Goal: Task Accomplishment & Management: Manage account settings

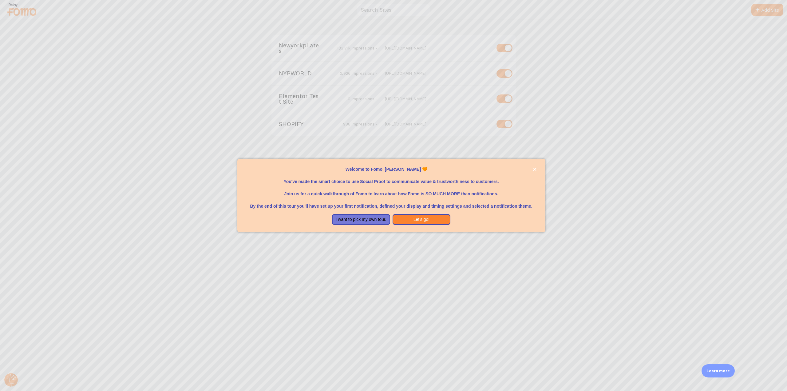
click at [298, 42] on div at bounding box center [393, 195] width 787 height 391
click at [534, 170] on icon "close," at bounding box center [534, 169] width 3 height 3
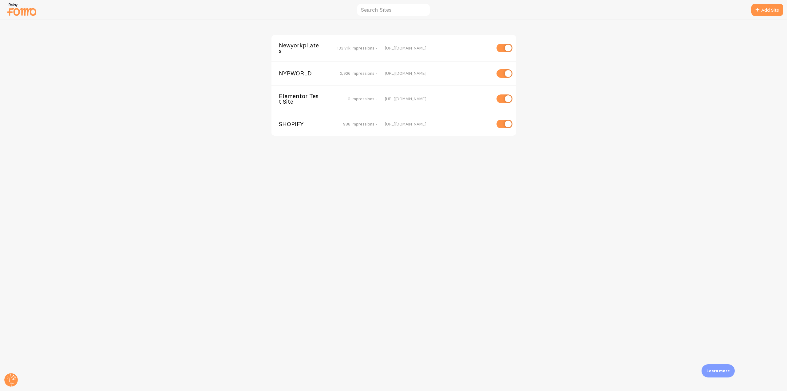
click at [298, 51] on span "Newyorkpilates" at bounding box center [304, 47] width 50 height 11
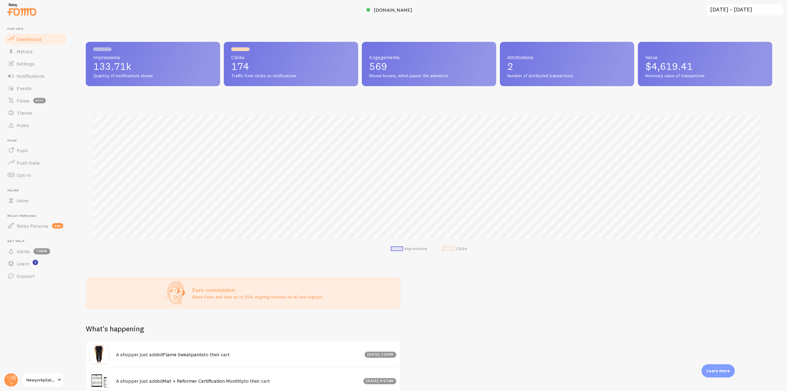
scroll to position [161, 682]
click at [30, 19] on div at bounding box center [393, 10] width 787 height 20
click at [32, 9] on img at bounding box center [21, 10] width 31 height 16
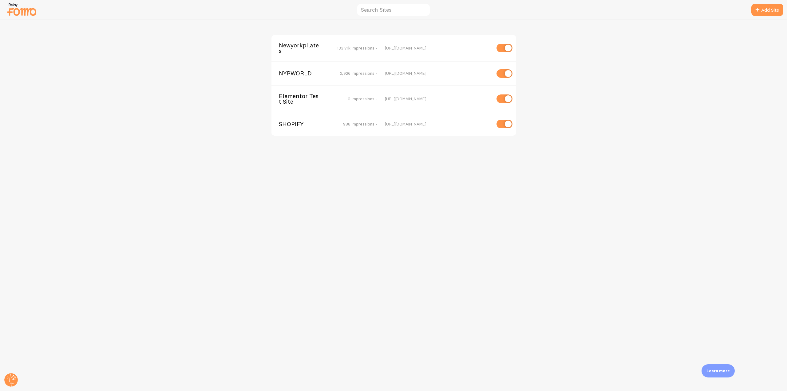
click at [292, 49] on span "Newyorkpilates" at bounding box center [304, 47] width 50 height 11
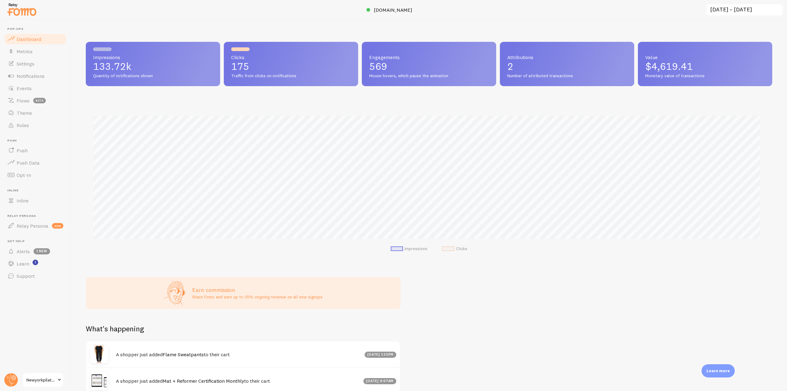
scroll to position [161, 682]
click at [31, 91] on span "Events" at bounding box center [24, 88] width 15 height 6
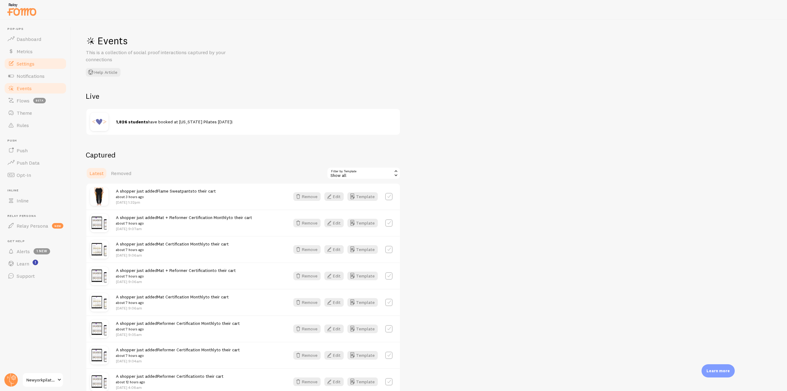
click at [41, 68] on link "Settings" at bounding box center [35, 63] width 63 height 12
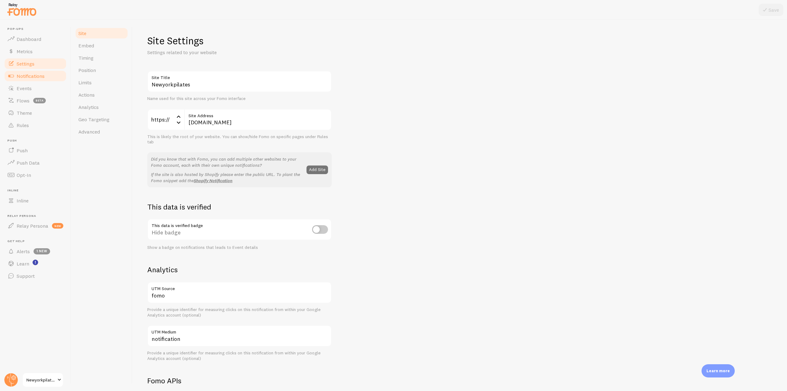
click at [50, 70] on link "Notifications" at bounding box center [35, 76] width 63 height 12
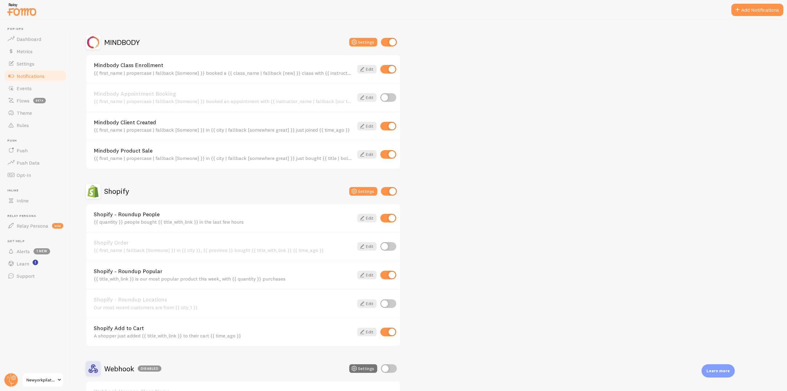
scroll to position [338, 0]
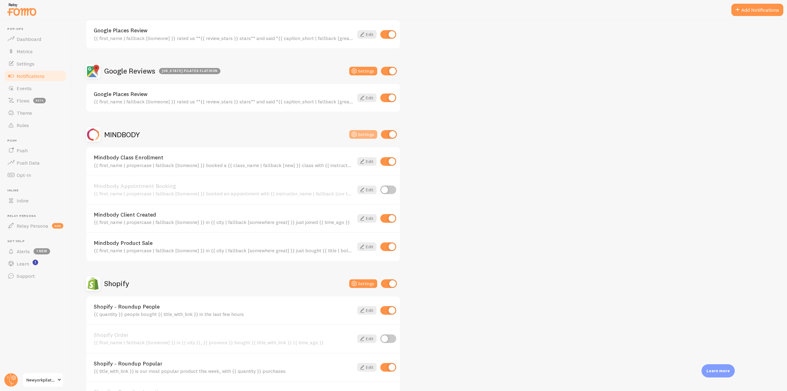
click at [357, 132] on icon at bounding box center [354, 134] width 7 height 7
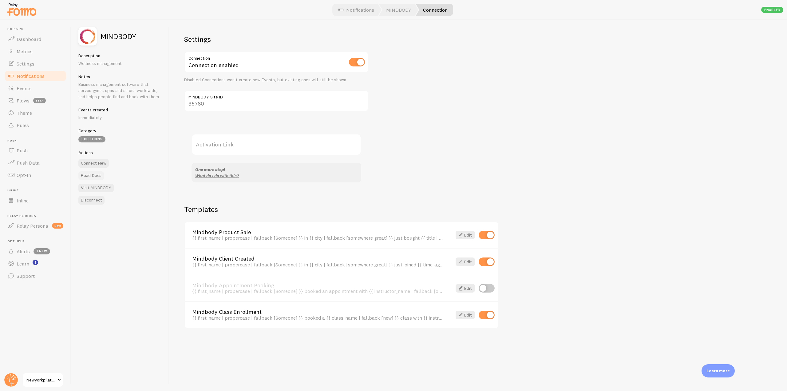
click at [92, 174] on link "Read Docs" at bounding box center [91, 175] width 26 height 9
click at [32, 86] on link "Events" at bounding box center [35, 88] width 63 height 12
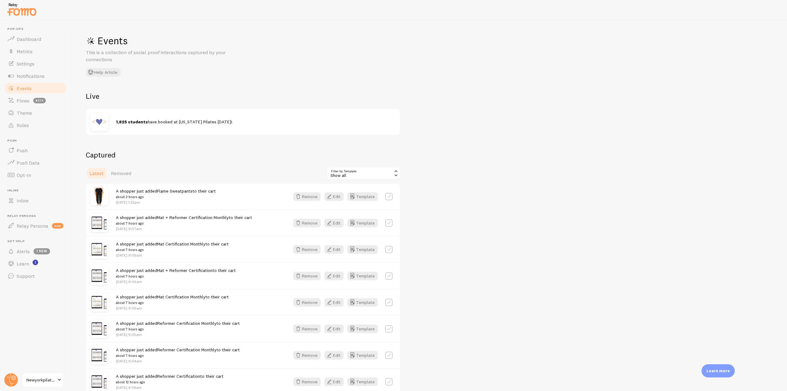
click at [382, 175] on div "Show all" at bounding box center [364, 173] width 74 height 12
click at [360, 208] on li "Mindbody Class Enrollment" at bounding box center [363, 208] width 73 height 9
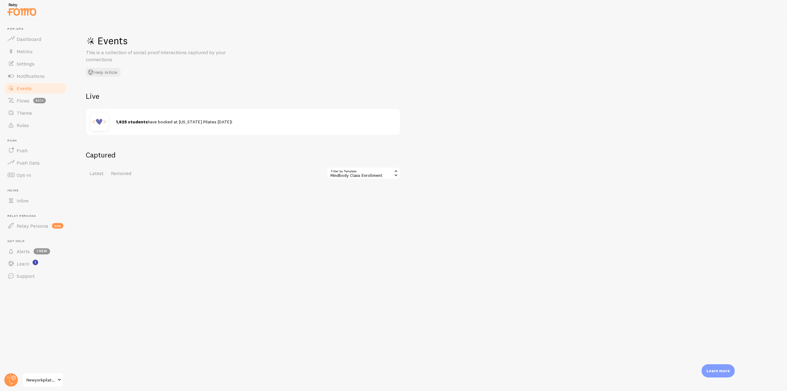
click at [366, 175] on div "Mindbody Class Enrollment" at bounding box center [364, 173] width 74 height 12
click at [361, 216] on li "Mindbody Appointment Booking" at bounding box center [363, 216] width 73 height 9
click at [370, 174] on div "Mindbody Appointment Booking" at bounding box center [364, 173] width 74 height 12
click at [367, 229] on li "Mindbody Client Created" at bounding box center [363, 226] width 73 height 9
click at [379, 179] on div "Mindbody Client Created" at bounding box center [364, 173] width 74 height 12
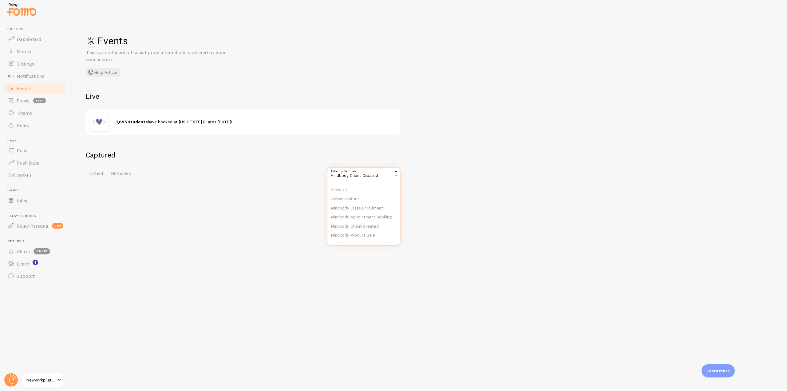
click at [370, 244] on div "Show all Active visitors Mindbody Class Enrollment Mindbody Appointment Booking…" at bounding box center [364, 206] width 74 height 79
click at [367, 174] on div "Mindbody Client Created" at bounding box center [364, 173] width 74 height 12
click at [364, 237] on li "Mindbody Product Sale" at bounding box center [363, 235] width 73 height 9
click at [367, 173] on div "Mindbody Product Sale" at bounding box center [364, 173] width 74 height 12
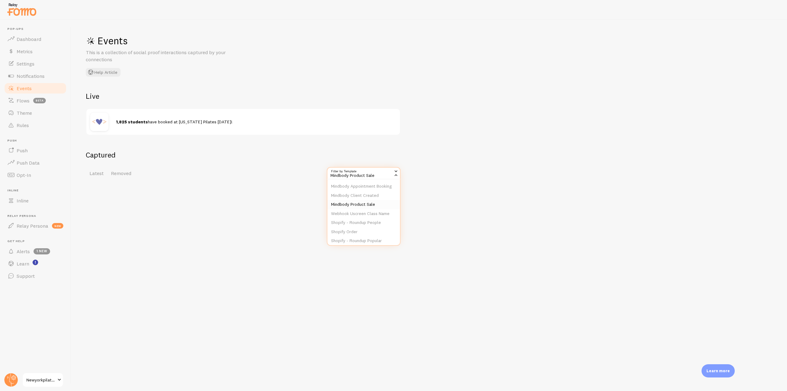
click at [358, 209] on li "Mindbody Product Sale" at bounding box center [363, 204] width 73 height 9
click at [41, 77] on span "Notifications" at bounding box center [31, 76] width 28 height 6
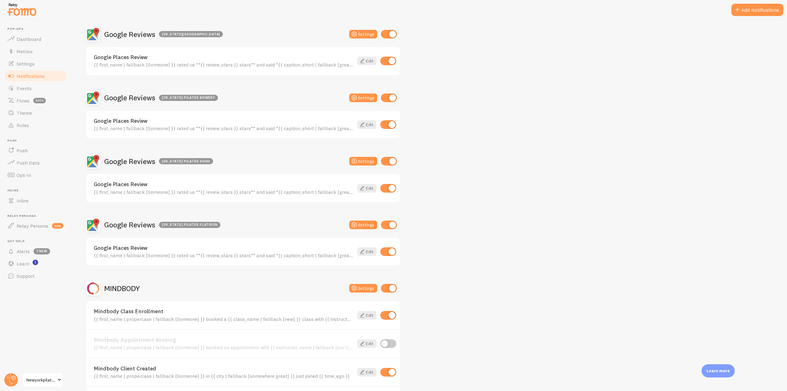
scroll to position [369, 0]
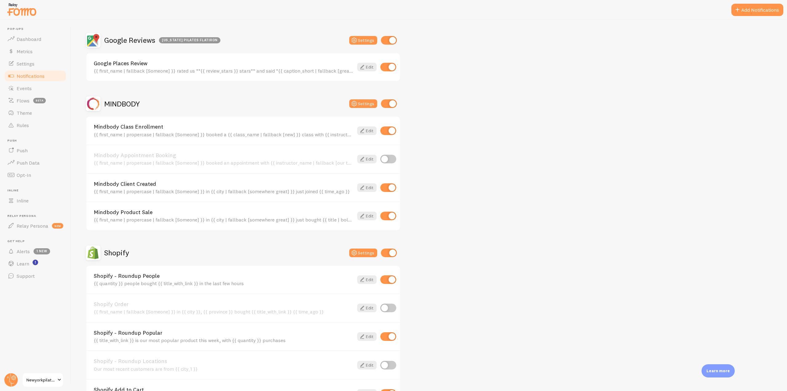
click at [134, 109] on div "MINDBODY" at bounding box center [113, 103] width 54 height 15
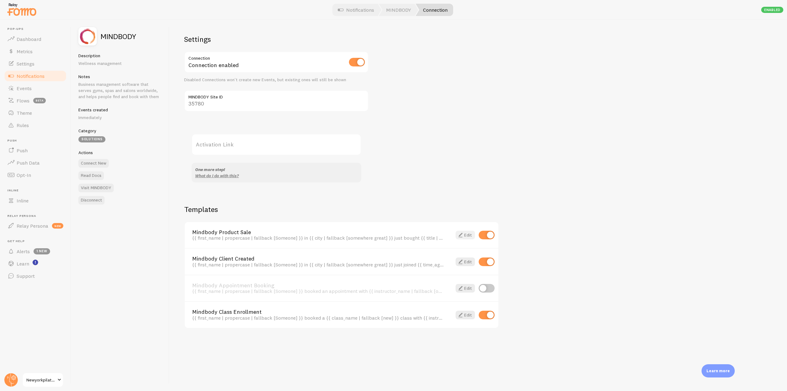
click at [467, 234] on link "Edit" at bounding box center [465, 235] width 19 height 9
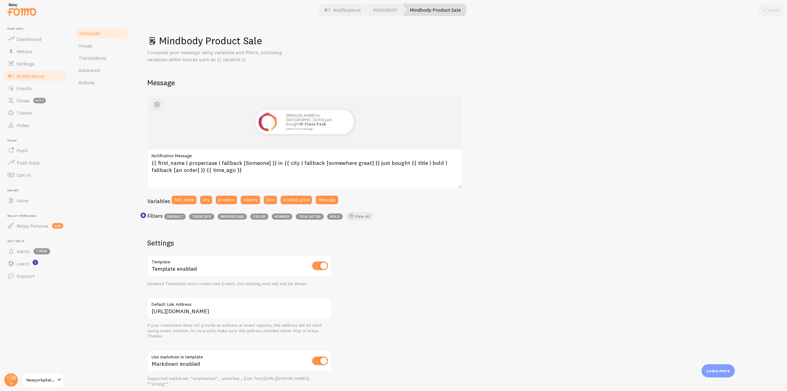
click at [26, 79] on link "Notifications" at bounding box center [35, 76] width 63 height 12
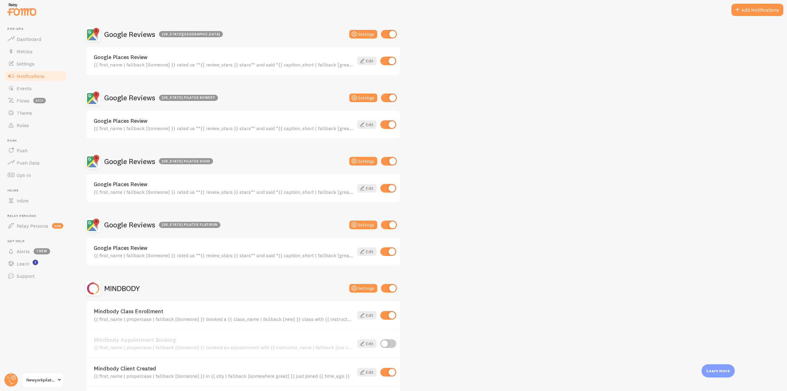
scroll to position [369, 0]
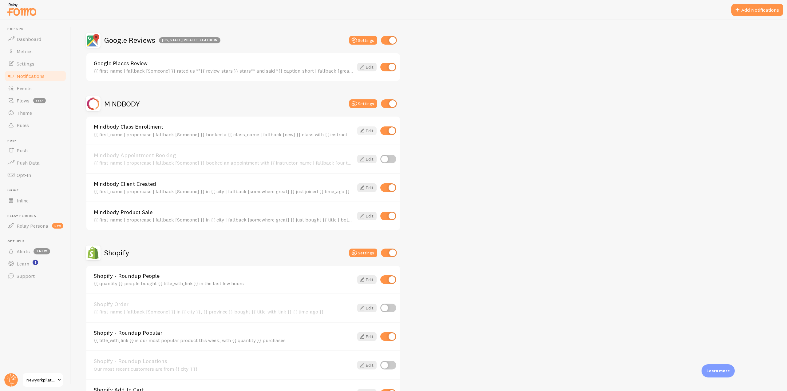
click at [366, 133] on icon at bounding box center [362, 130] width 7 height 7
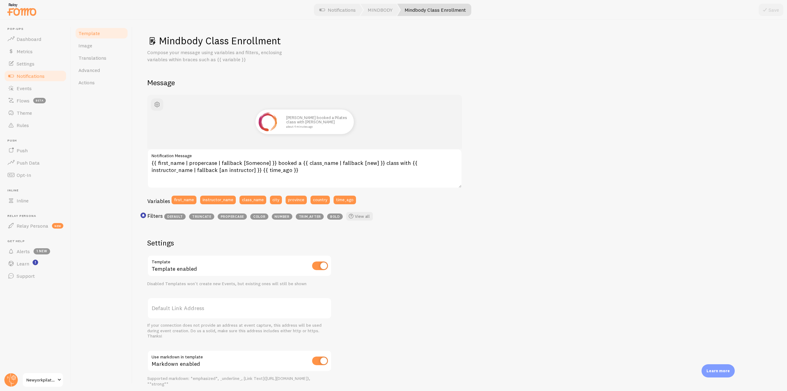
click at [39, 78] on span "Notifications" at bounding box center [31, 76] width 28 height 6
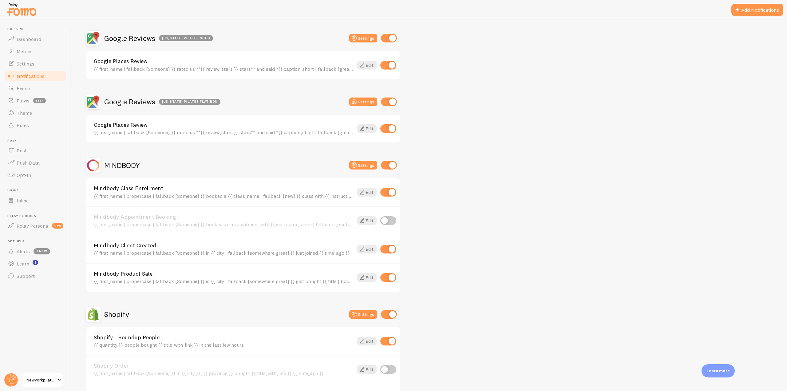
scroll to position [338, 0]
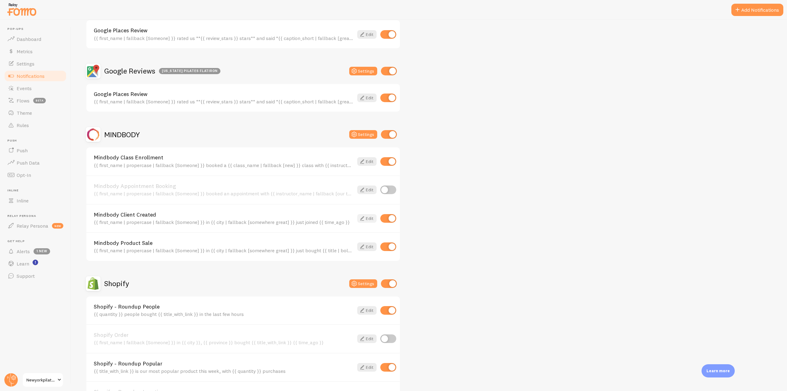
click at [365, 215] on icon at bounding box center [362, 218] width 7 height 7
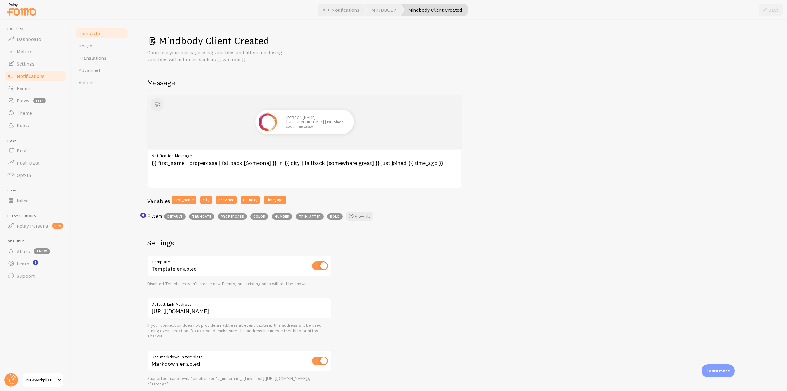
click at [33, 74] on span "Notifications" at bounding box center [31, 76] width 28 height 6
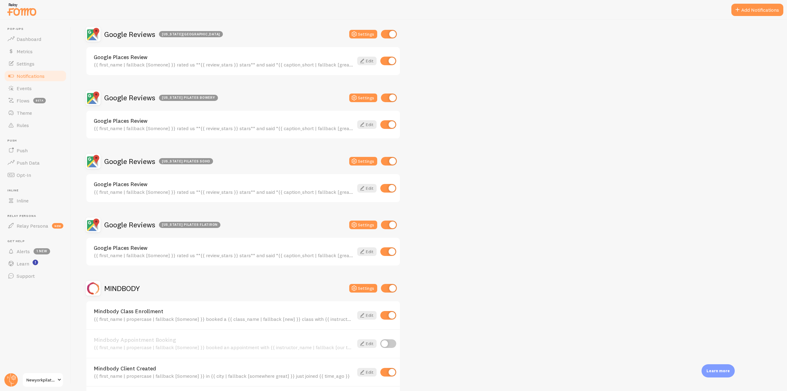
scroll to position [277, 0]
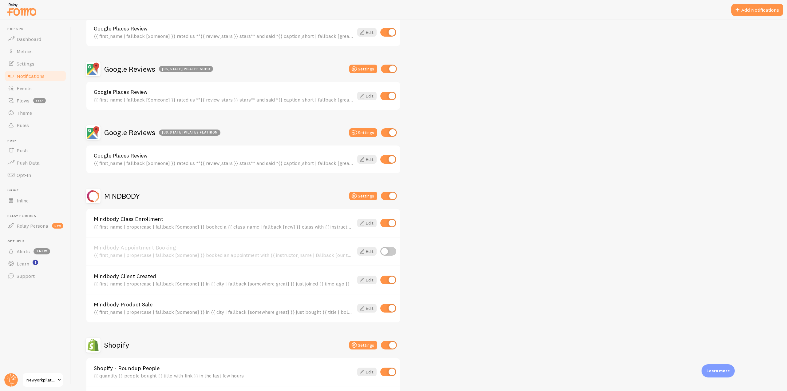
click at [127, 192] on h2 "MINDBODY" at bounding box center [122, 196] width 36 height 10
